Goal: Task Accomplishment & Management: Use online tool/utility

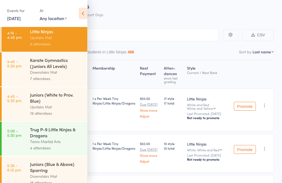
scroll to position [61, 0]
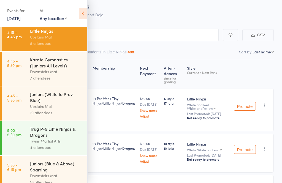
click at [32, 103] on div "Juniors (White to Prov. Blue)" at bounding box center [56, 97] width 53 height 12
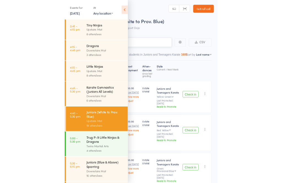
scroll to position [4, 0]
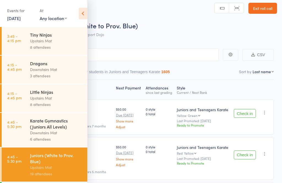
click at [86, 12] on icon at bounding box center [83, 14] width 9 height 12
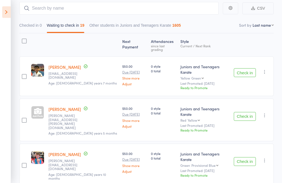
scroll to position [50, 0]
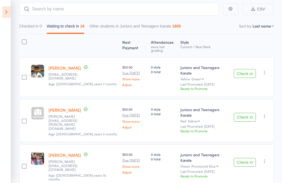
click at [249, 69] on button "Check in" at bounding box center [245, 73] width 22 height 9
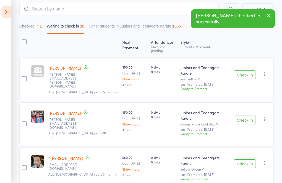
click at [243, 71] on button "Check in" at bounding box center [245, 75] width 22 height 9
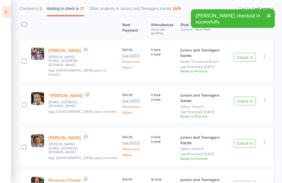
scroll to position [67, 0]
click at [243, 53] on button "Check in" at bounding box center [245, 57] width 22 height 9
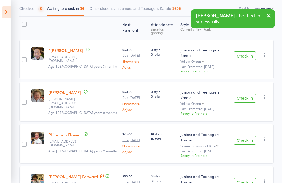
click at [248, 55] on button "Check in" at bounding box center [245, 56] width 22 height 9
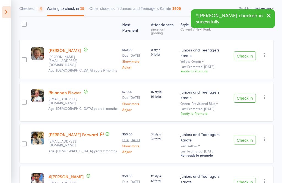
click at [249, 54] on button "Check in" at bounding box center [245, 56] width 22 height 9
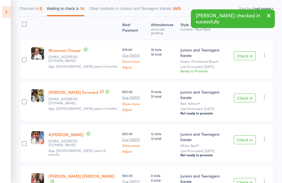
click at [245, 54] on button "Check in" at bounding box center [245, 56] width 22 height 9
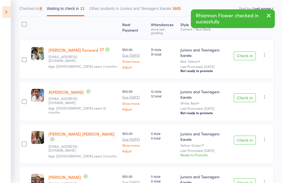
click at [243, 55] on button "Check in" at bounding box center [245, 56] width 22 height 9
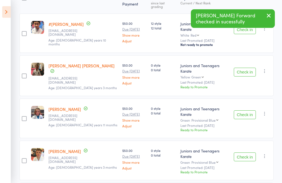
scroll to position [104, 0]
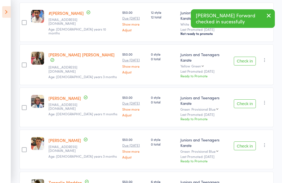
click at [244, 57] on button "Check in" at bounding box center [245, 61] width 22 height 9
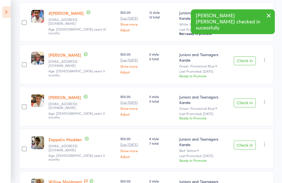
click at [244, 57] on button "Check in" at bounding box center [245, 61] width 22 height 9
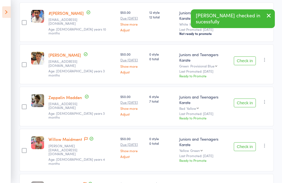
click at [246, 57] on button "Check in" at bounding box center [245, 61] width 22 height 9
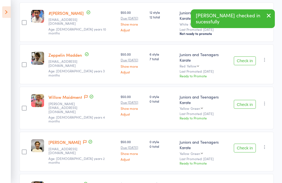
click at [240, 57] on button "Check in" at bounding box center [245, 61] width 22 height 9
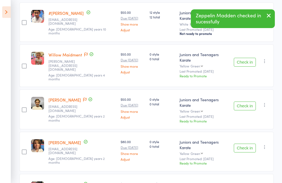
click at [244, 58] on button "Check in" at bounding box center [245, 62] width 22 height 9
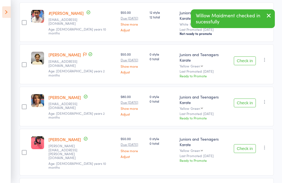
click at [248, 57] on button "Check in" at bounding box center [245, 61] width 22 height 9
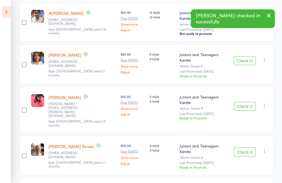
scroll to position [114, 0]
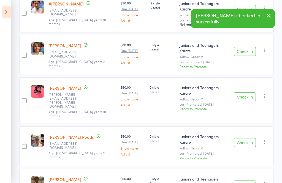
click at [245, 47] on button "Check in" at bounding box center [245, 51] width 22 height 9
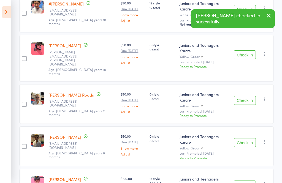
click at [242, 50] on button "Check in" at bounding box center [245, 54] width 22 height 9
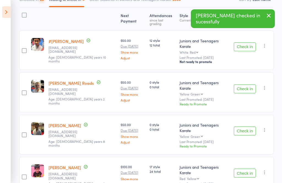
click at [246, 85] on button "Check in" at bounding box center [245, 89] width 22 height 9
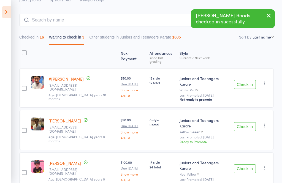
click at [245, 122] on button "Check in" at bounding box center [245, 126] width 22 height 9
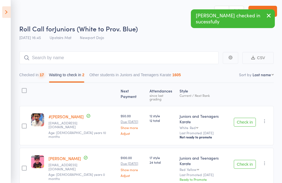
click at [247, 160] on button "Check in" at bounding box center [245, 164] width 22 height 9
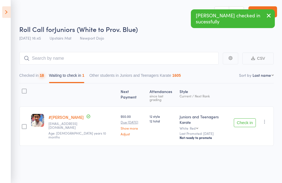
scroll to position [4, 0]
click at [112, 57] on input "search" at bounding box center [119, 58] width 200 height 13
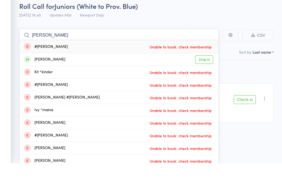
type input "[PERSON_NAME]"
click at [208, 75] on link "Drop in" at bounding box center [204, 79] width 18 height 9
